Goal: Find specific page/section: Find specific page/section

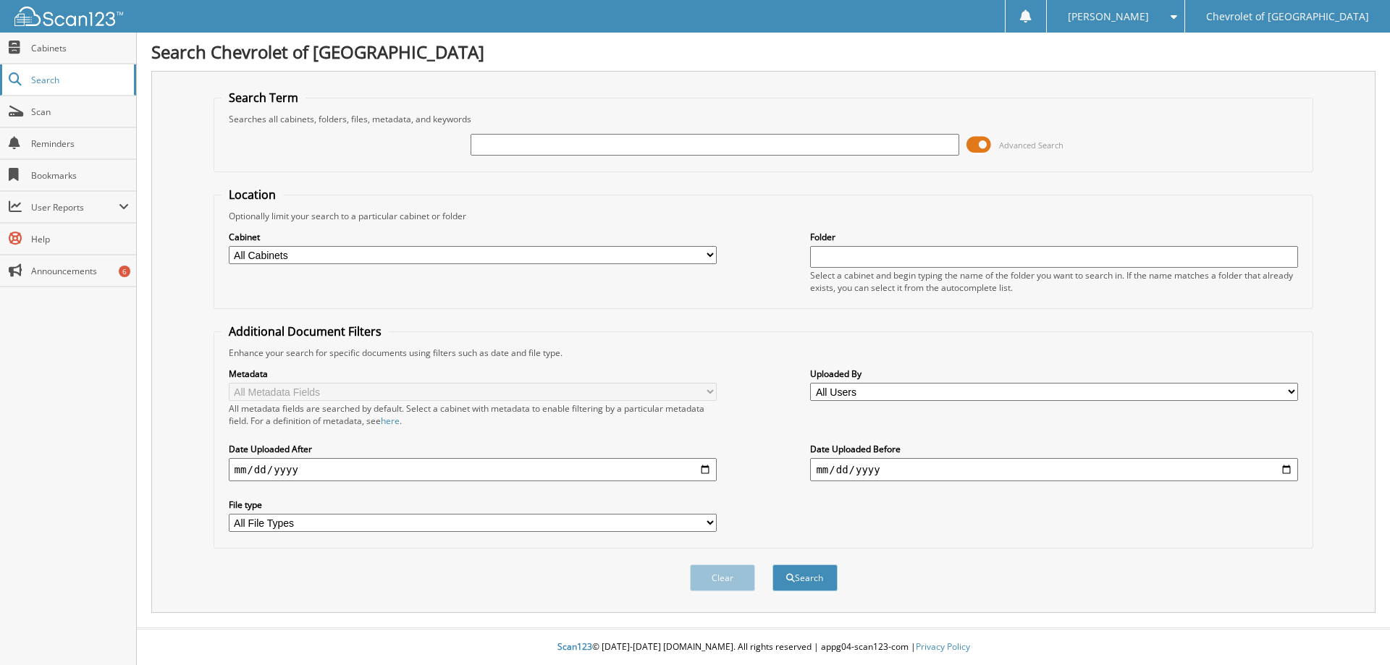
click at [39, 80] on span "Search" at bounding box center [79, 80] width 96 height 12
click at [46, 43] on span "Cabinets" at bounding box center [80, 48] width 98 height 12
type input "V18047"
click at [773, 565] on button "Search" at bounding box center [805, 578] width 65 height 27
